Goal: Information Seeking & Learning: Learn about a topic

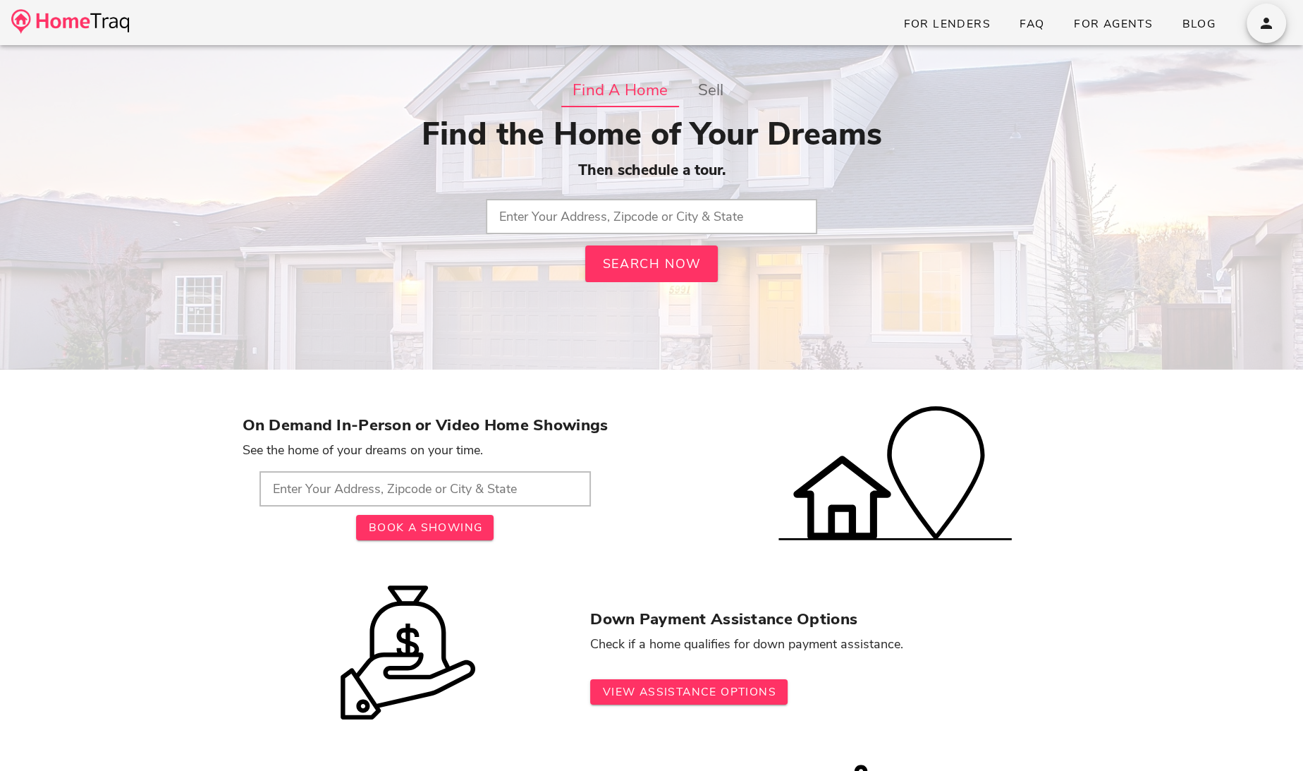
click at [578, 224] on input "text" at bounding box center [651, 216] width 331 height 35
type input "St. Louis City, MO"
click at [657, 272] on button "Search Now" at bounding box center [651, 263] width 133 height 37
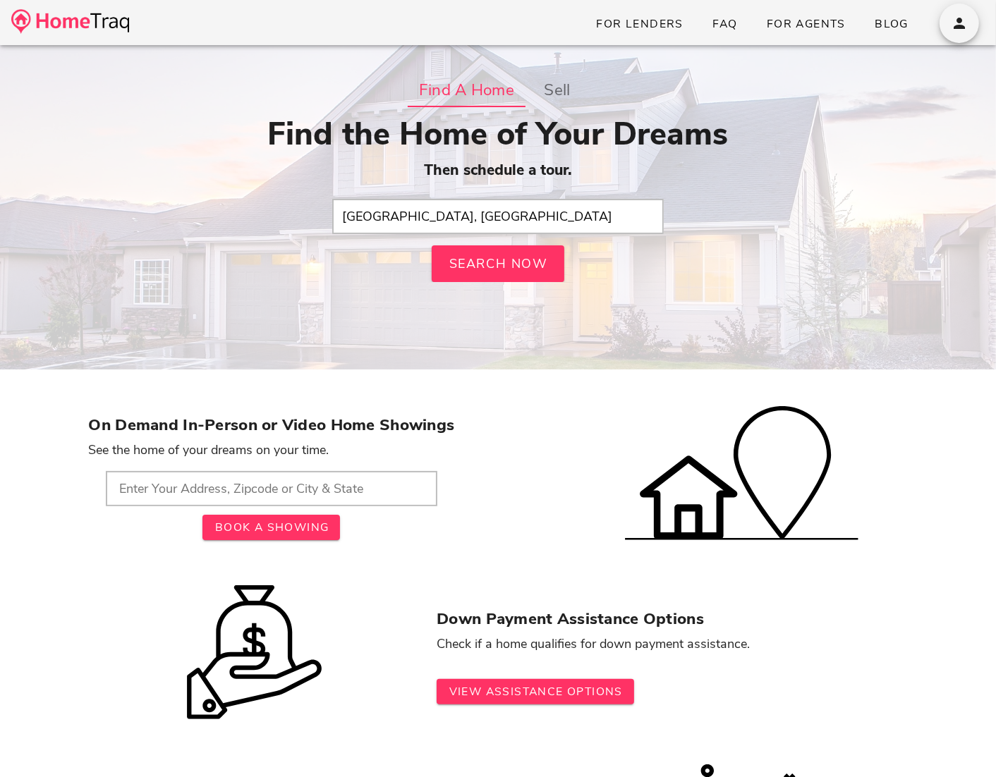
drag, startPoint x: 483, startPoint y: 222, endPoint x: 262, endPoint y: 207, distance: 222.0
click at [262, 207] on div "Find the Home of Your Dreams Then schedule a tour. St. Louis City, MO Search Now" at bounding box center [498, 199] width 819 height 166
click at [378, 212] on input "text" at bounding box center [497, 216] width 331 height 35
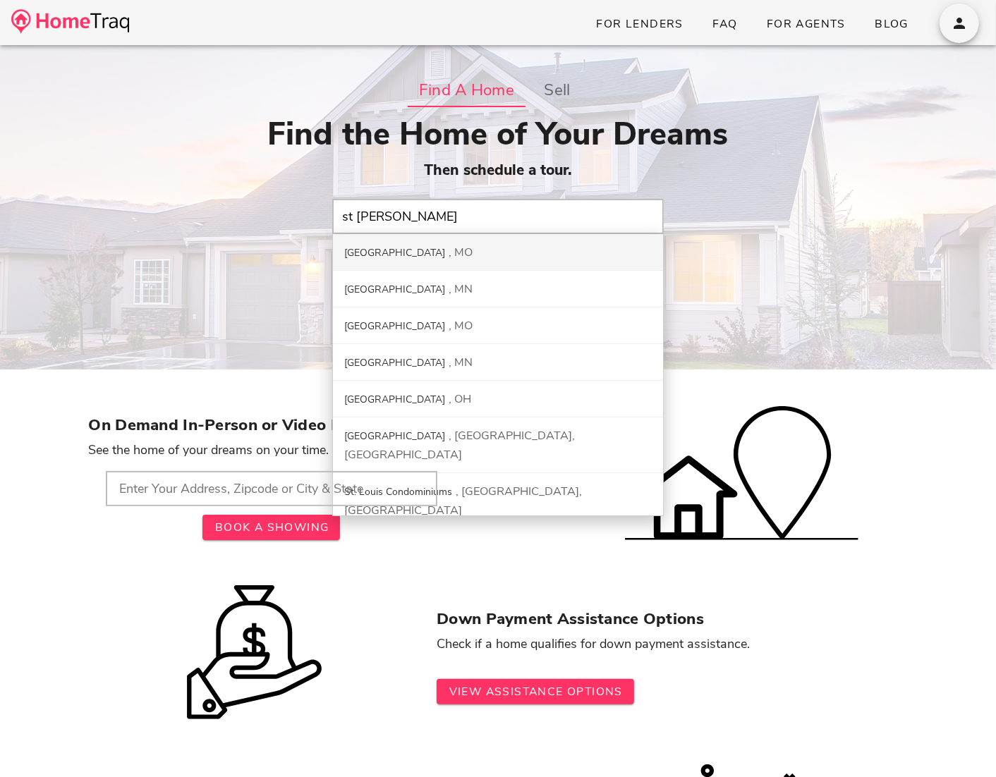
click at [432, 252] on div "St. Louis City MO" at bounding box center [498, 252] width 330 height 37
type input "St. Louis City, MO"
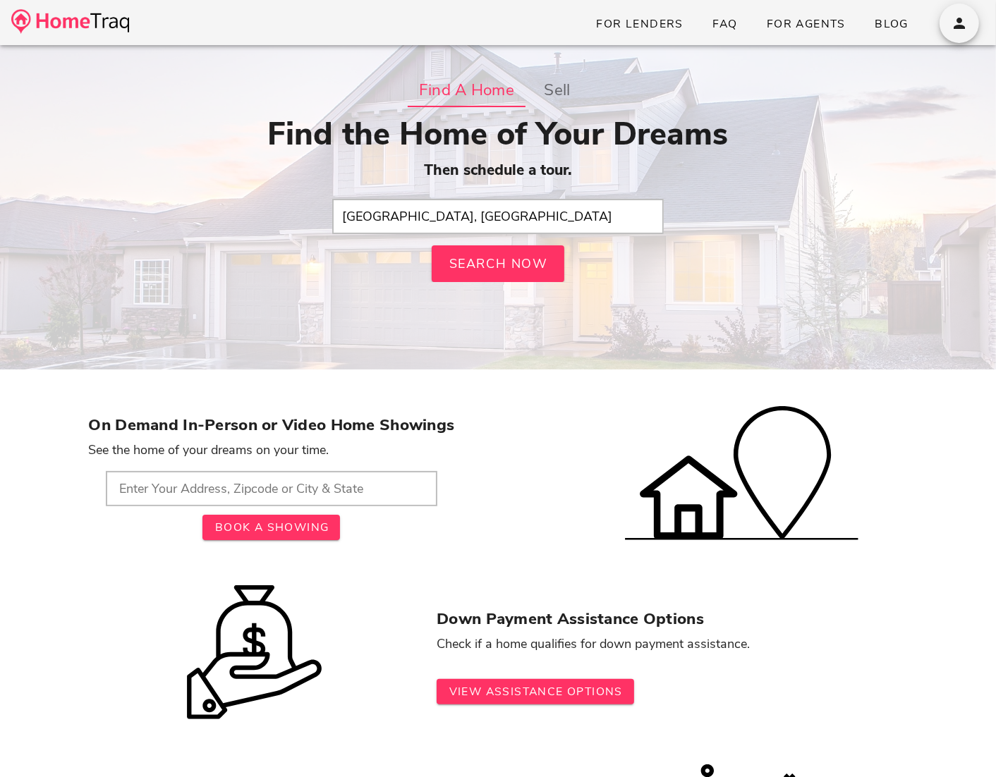
click at [208, 296] on div "Find a Home sell Find the Home of Your Dreams Then schedule a tour. St. Louis C…" at bounding box center [498, 214] width 819 height 282
click at [489, 211] on input "text" at bounding box center [497, 216] width 331 height 35
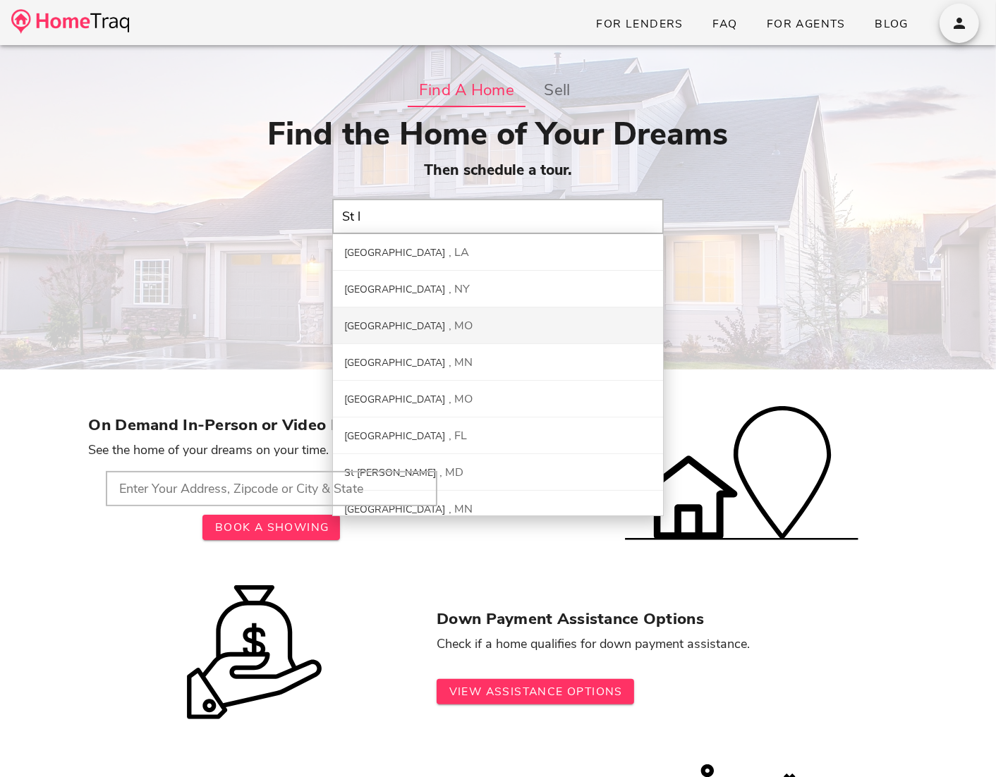
click at [456, 321] on div "St. Louis City MO" at bounding box center [498, 325] width 330 height 37
type input "St. Louis City, MO"
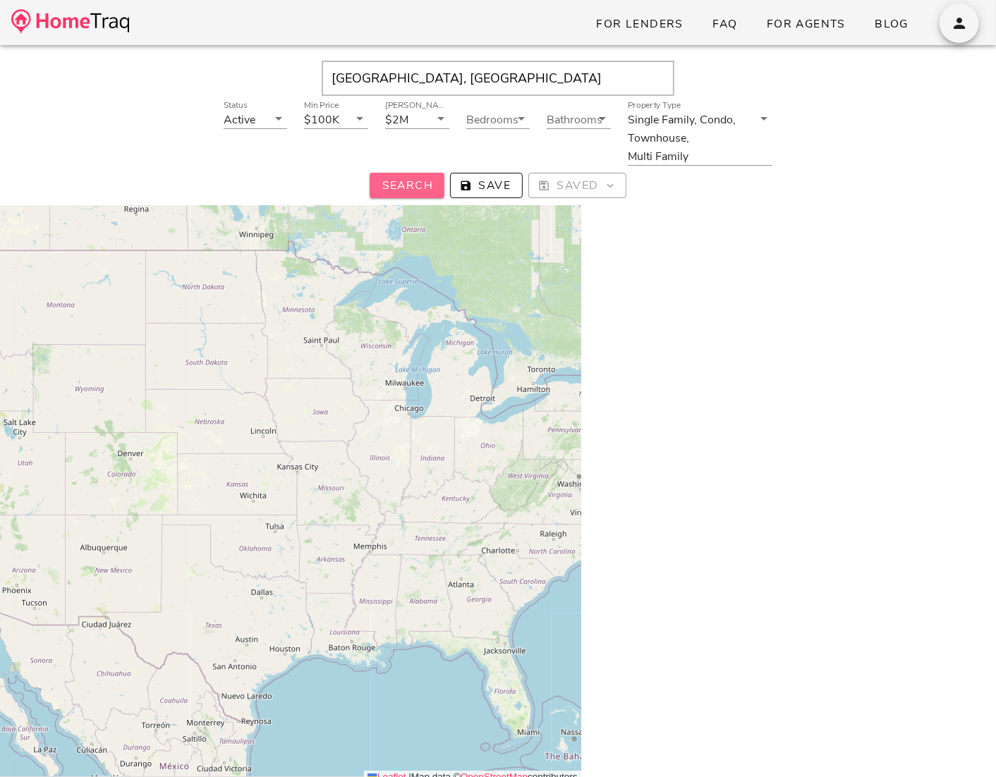
click at [409, 186] on span "Search" at bounding box center [407, 186] width 52 height 16
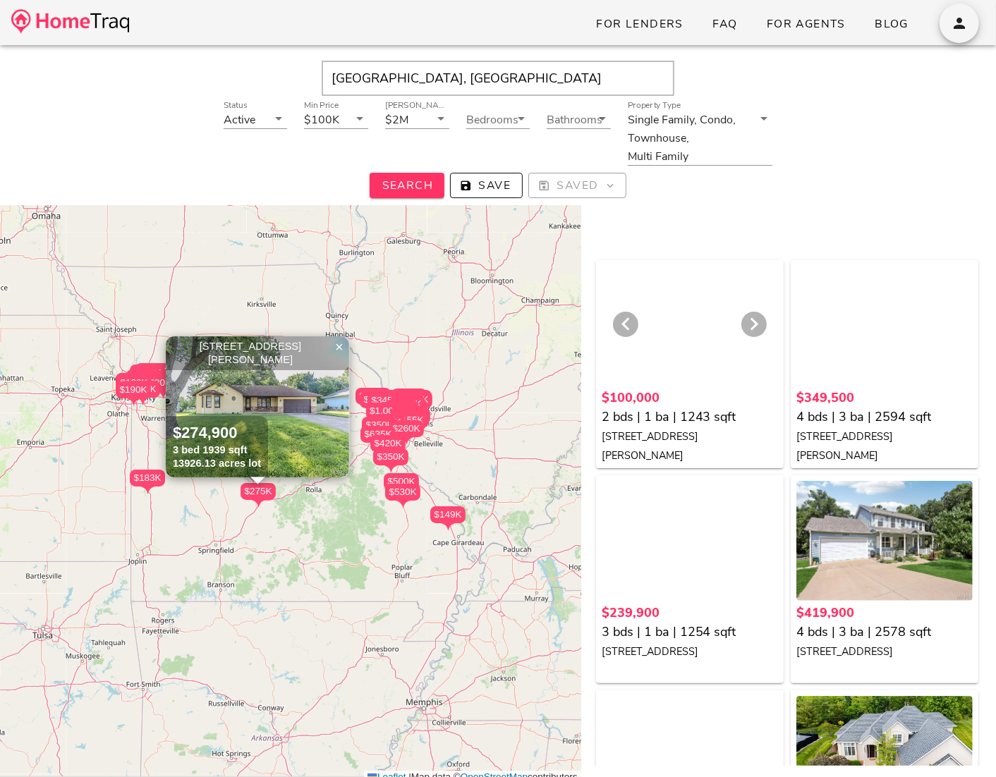
click at [701, 332] on div at bounding box center [690, 326] width 176 height 120
